Goal: Task Accomplishment & Management: Manage account settings

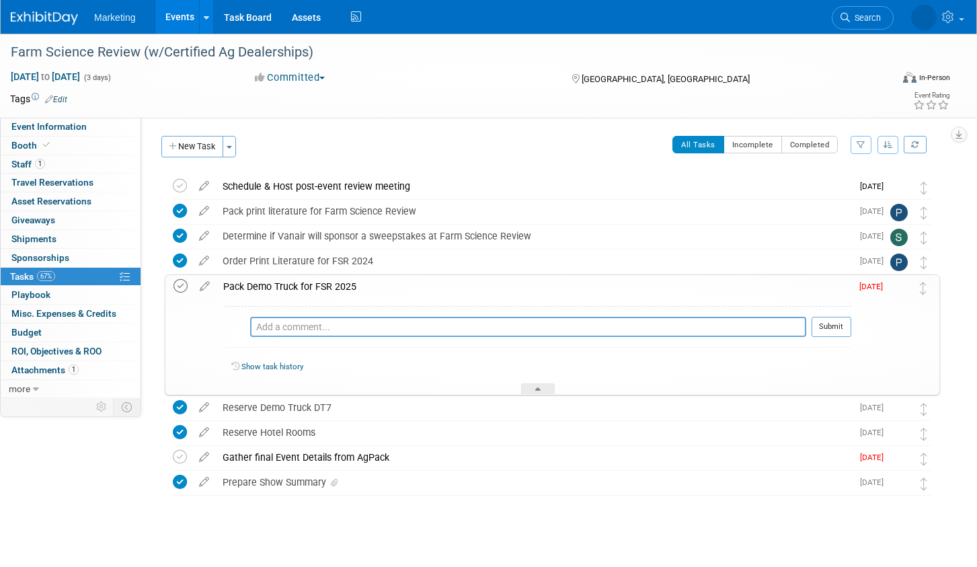
click at [180, 286] on icon at bounding box center [181, 286] width 14 height 14
click at [178, 455] on icon at bounding box center [180, 457] width 14 height 14
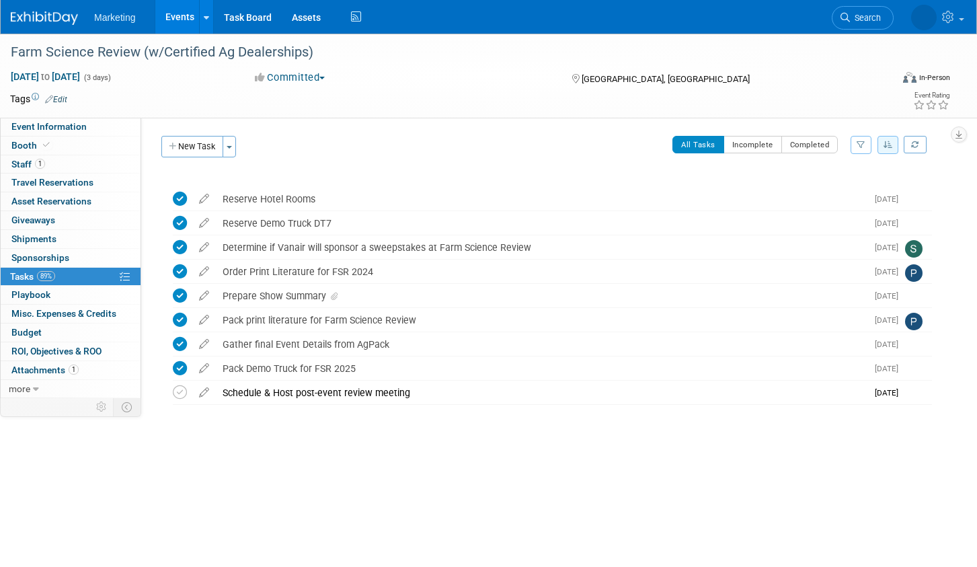
click at [178, 16] on link "Events" at bounding box center [179, 17] width 49 height 34
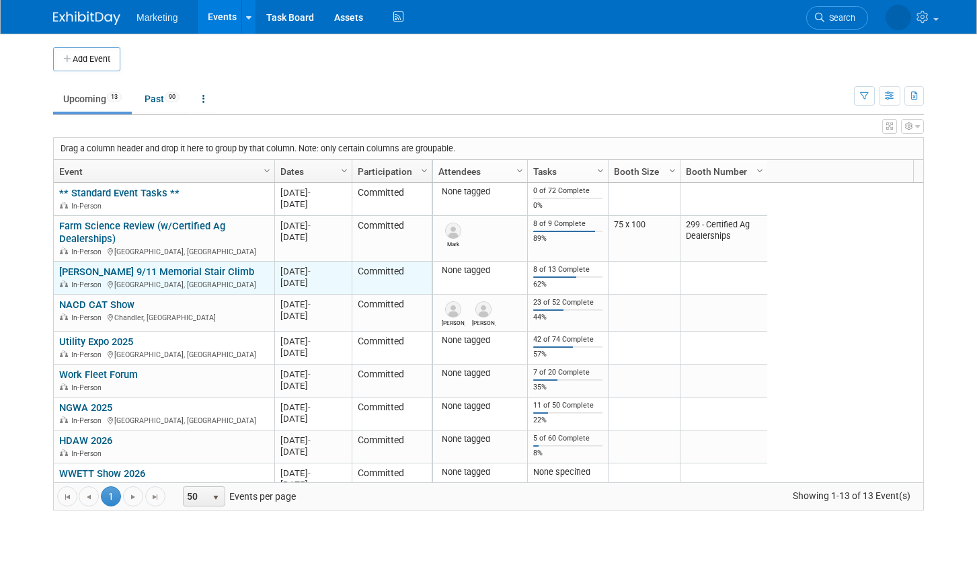
click at [90, 266] on link "[PERSON_NAME] 9/11 Memorial Stair Climb" at bounding box center [156, 272] width 195 height 12
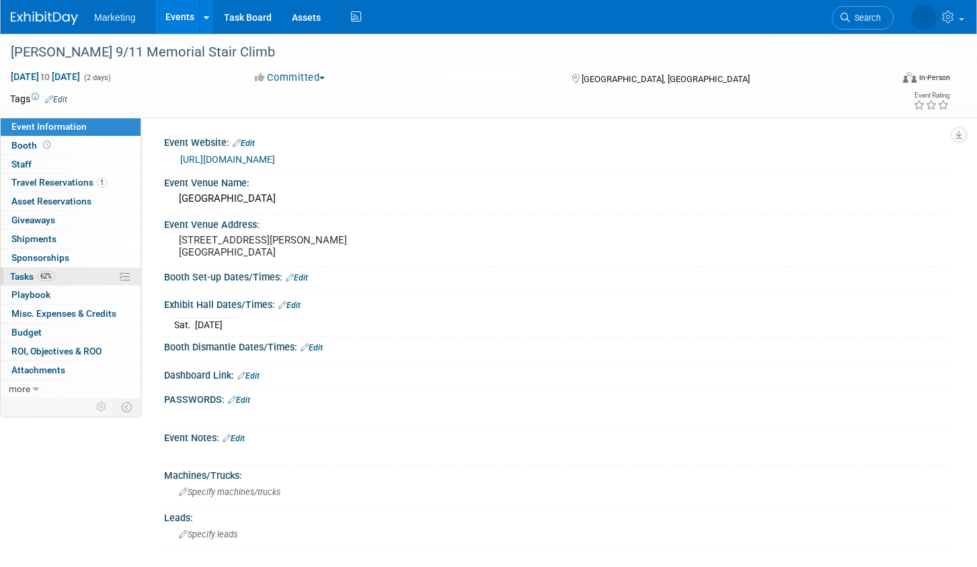
click at [44, 275] on span "62%" at bounding box center [46, 276] width 18 height 10
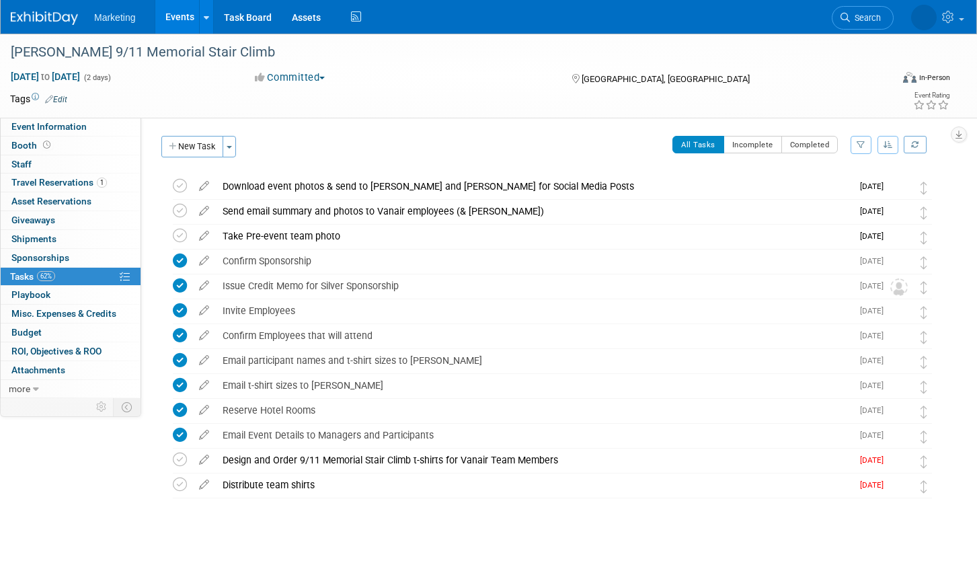
click at [892, 143] on icon "button" at bounding box center [888, 145] width 9 height 8
drag, startPoint x: 854, startPoint y: 200, endPoint x: 763, endPoint y: 200, distance: 90.8
click at [853, 200] on link "By Due Date" at bounding box center [850, 206] width 96 height 19
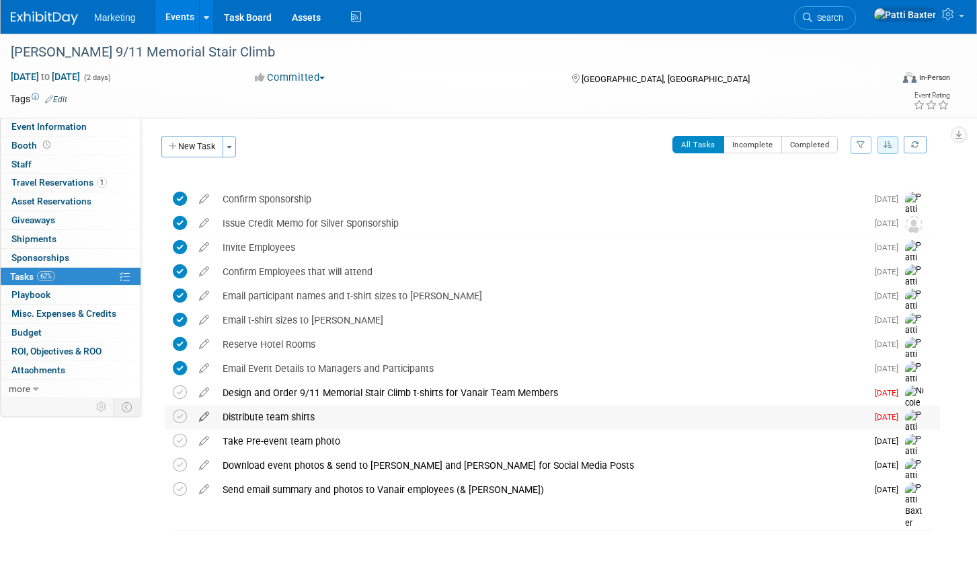
click at [198, 418] on icon at bounding box center [204, 414] width 24 height 17
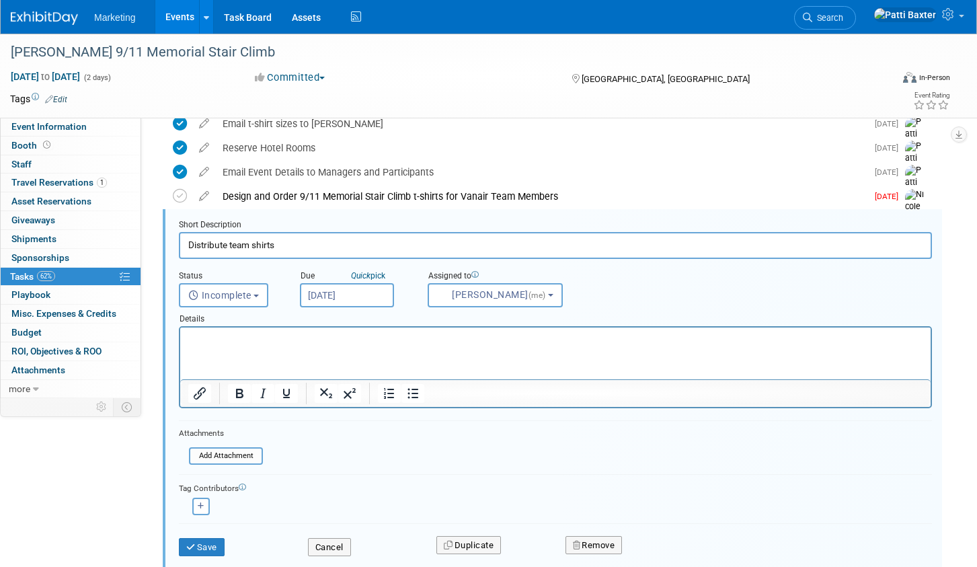
scroll to position [209, 0]
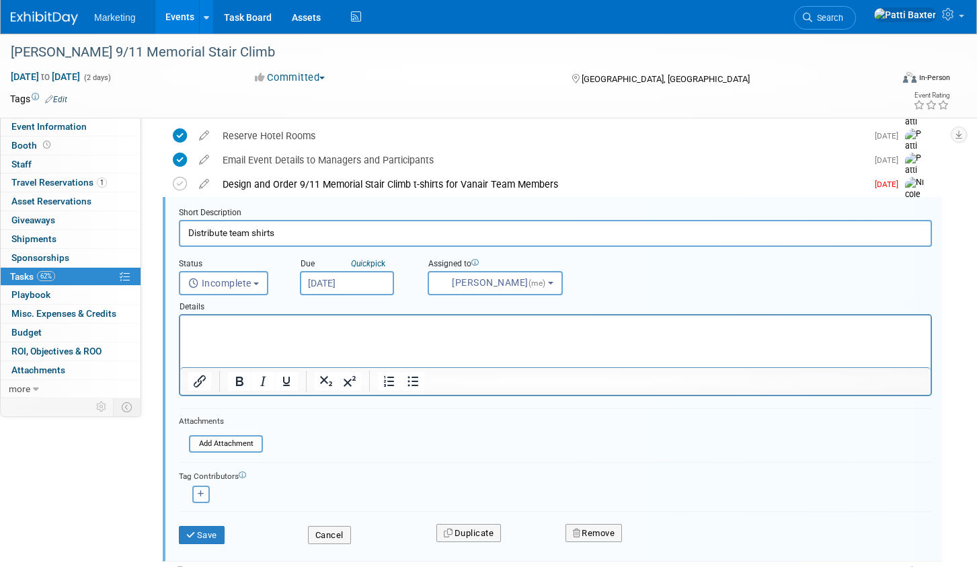
click at [196, 494] on button "button" at bounding box center [200, 494] width 17 height 17
select select
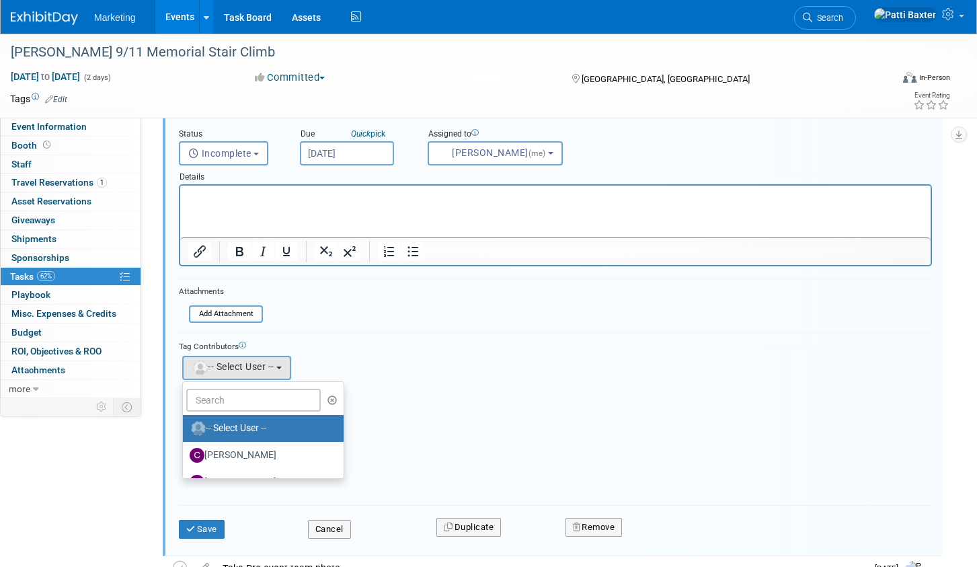
scroll to position [343, 0]
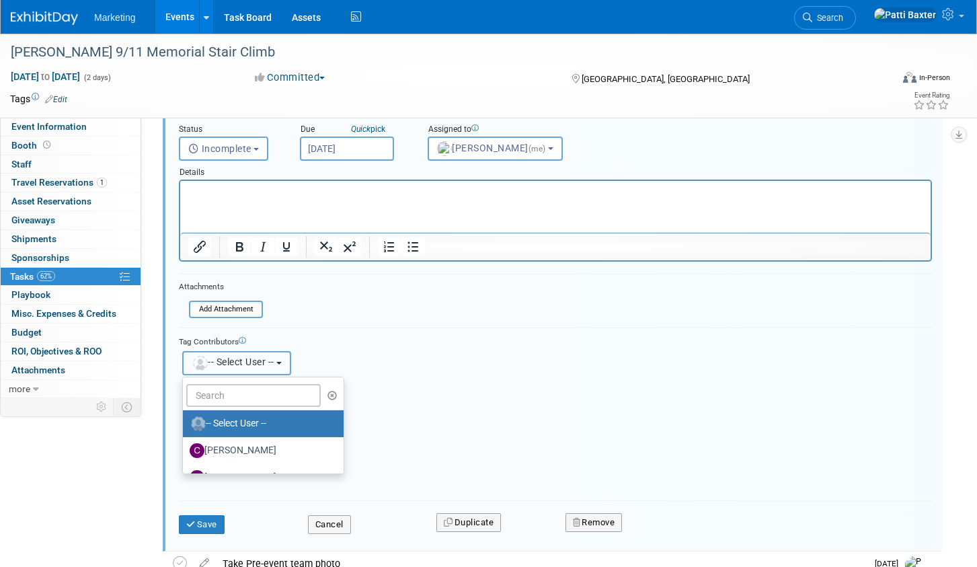
click at [290, 357] on button "-- Select User --" at bounding box center [236, 363] width 109 height 24
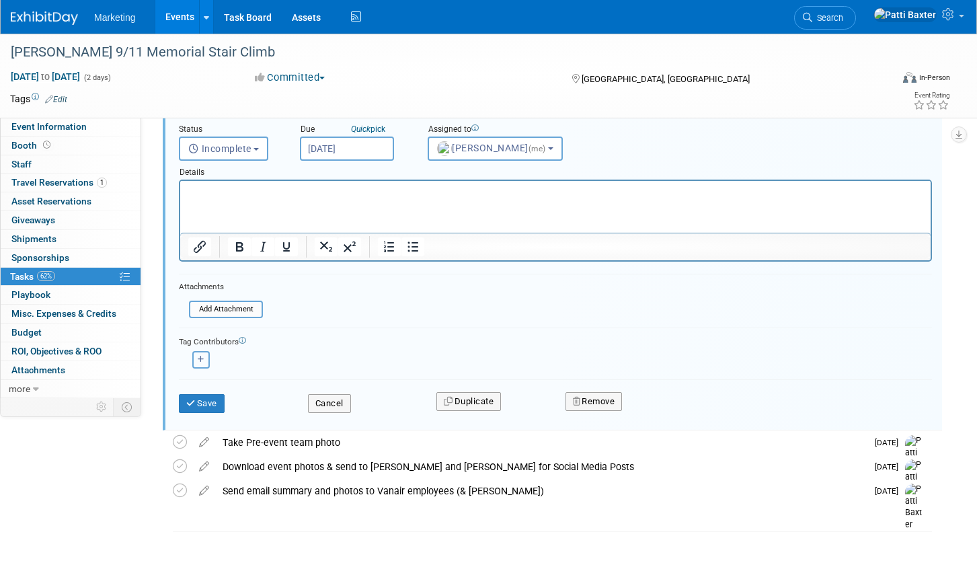
click at [200, 358] on icon "button" at bounding box center [201, 359] width 7 height 7
select select
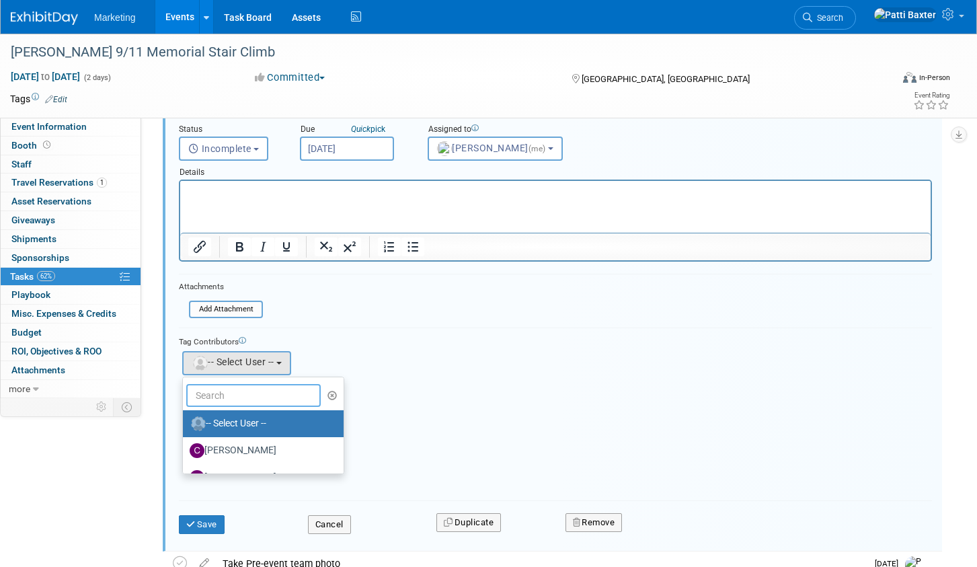
click at [211, 392] on input "text" at bounding box center [253, 395] width 135 height 23
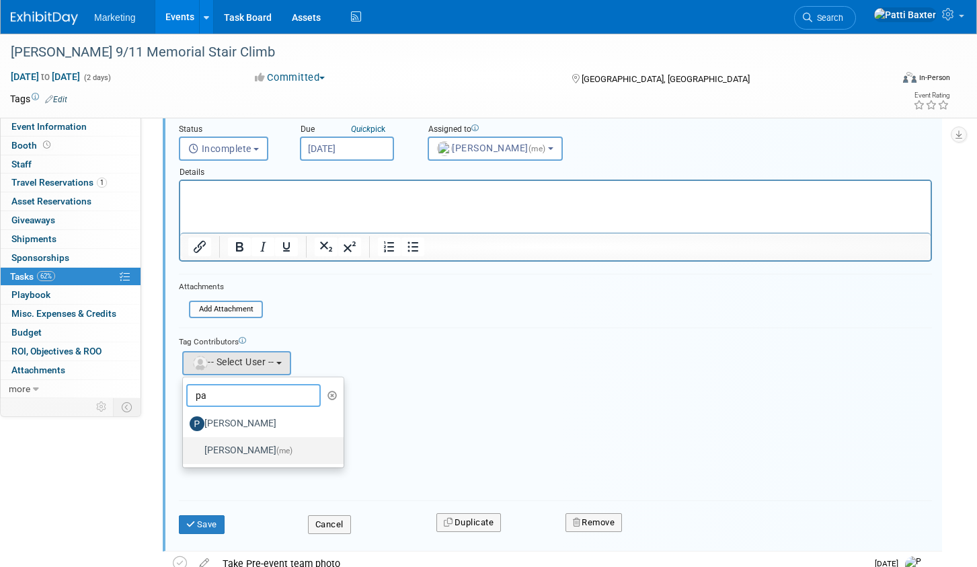
type input "pa"
click at [246, 445] on label "Patti Baxter (me)" at bounding box center [260, 451] width 141 height 22
click at [185, 445] on input "Patti Baxter (me)" at bounding box center [180, 449] width 9 height 9
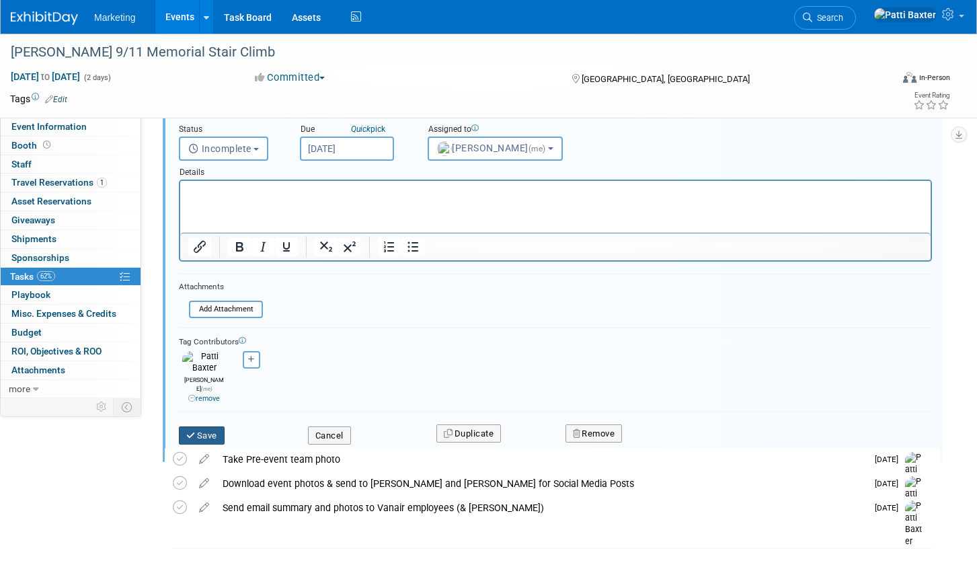
click at [206, 426] on button "Save" at bounding box center [202, 435] width 46 height 19
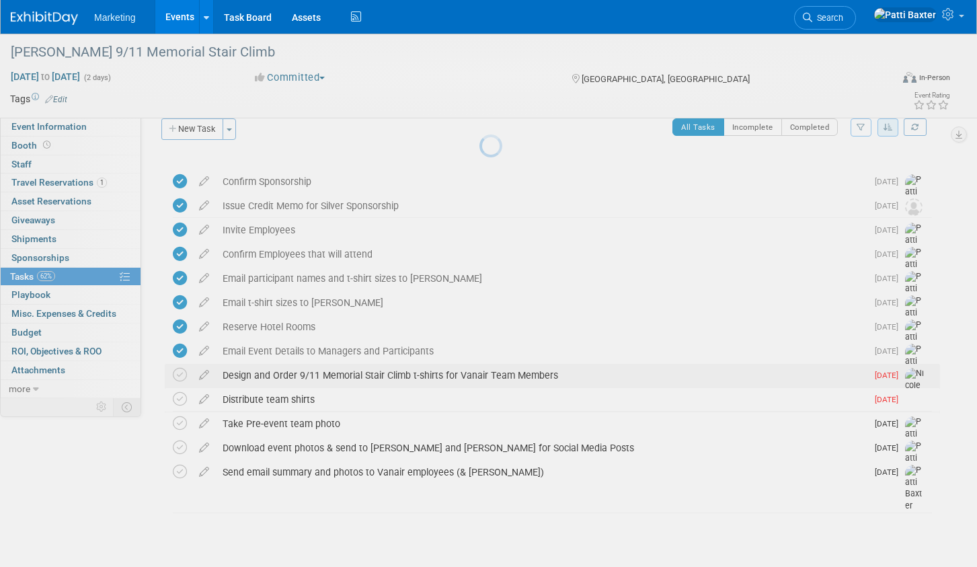
scroll to position [17, 0]
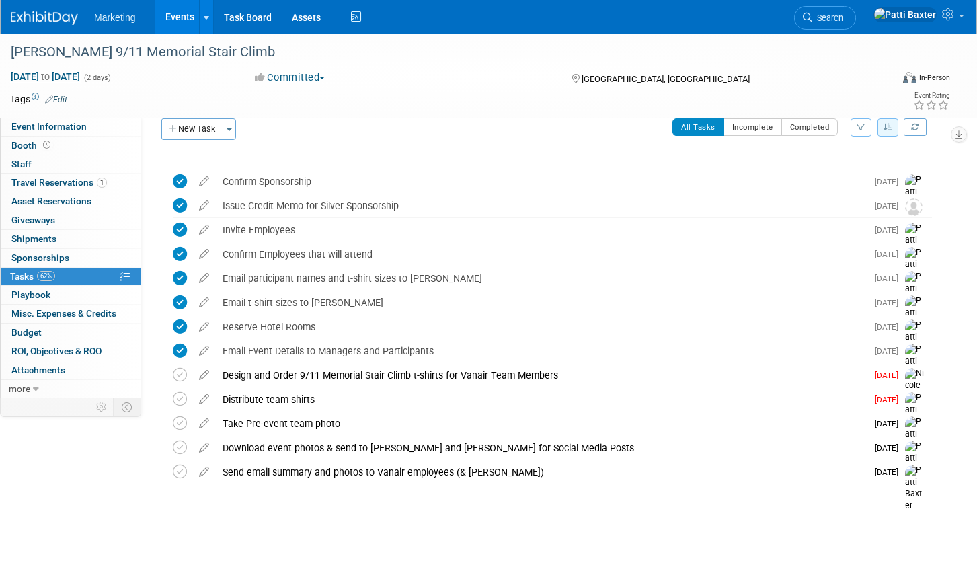
click at [308, 397] on div "Distribute team shirts" at bounding box center [541, 399] width 651 height 23
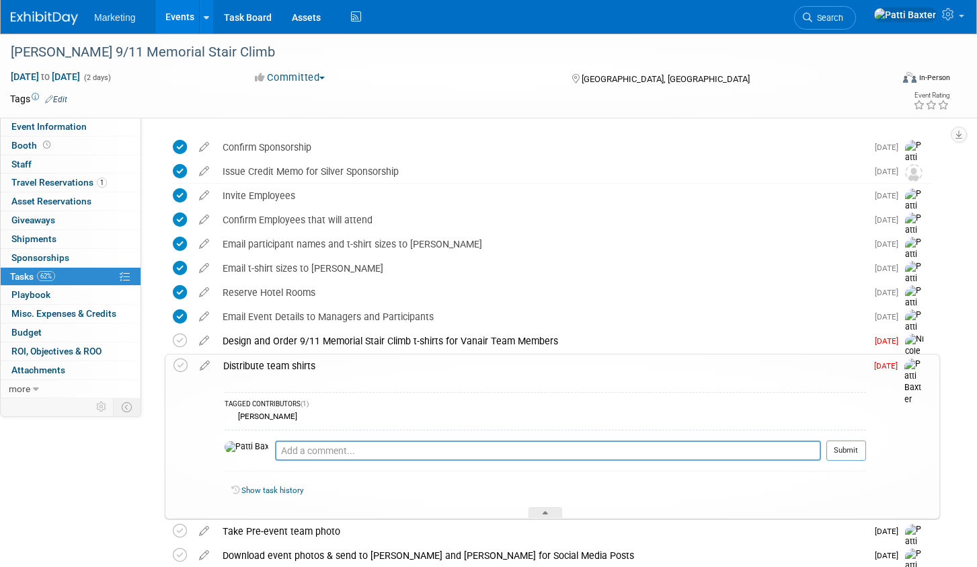
scroll to position [85, 0]
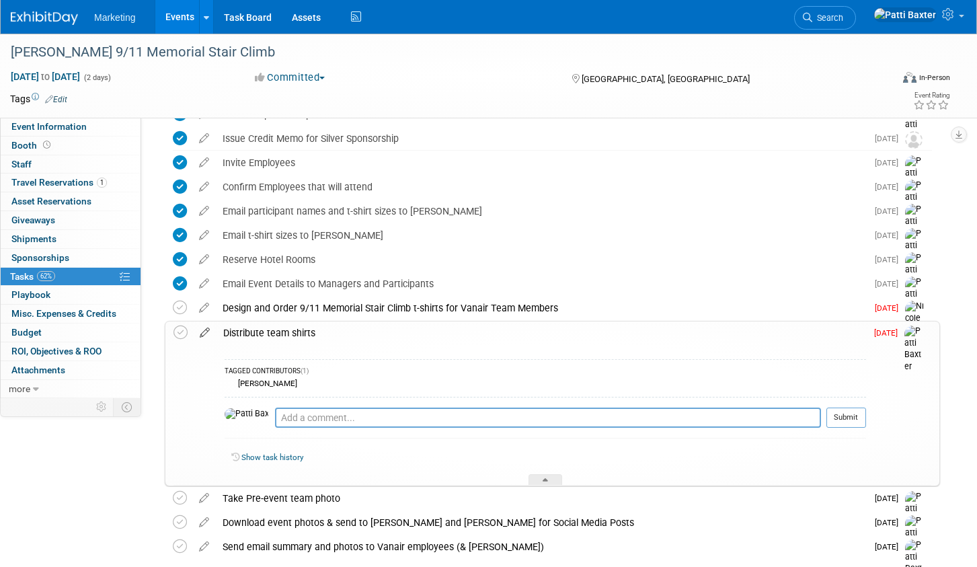
click at [204, 338] on icon at bounding box center [205, 330] width 24 height 17
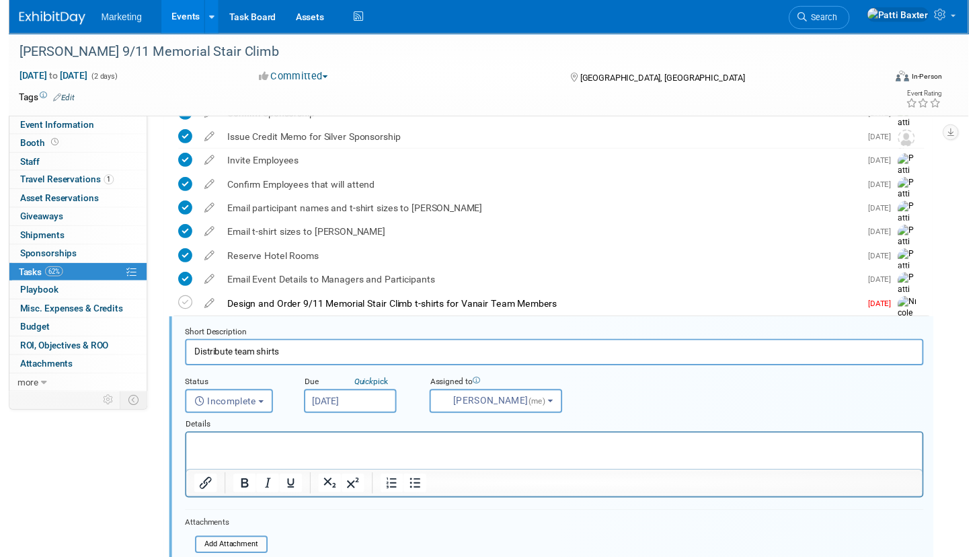
scroll to position [0, 0]
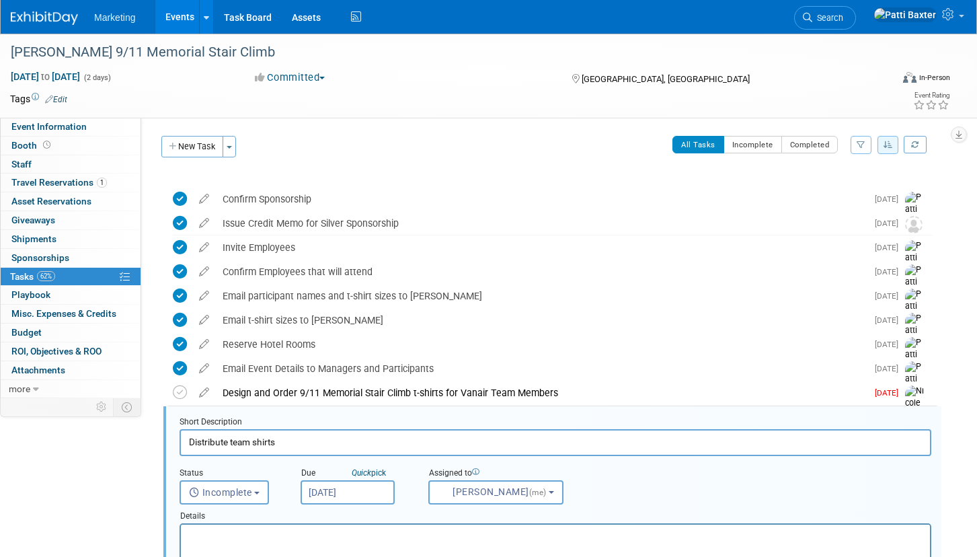
click at [176, 11] on link "Events" at bounding box center [179, 17] width 49 height 34
